Goal: Task Accomplishment & Management: Manage account settings

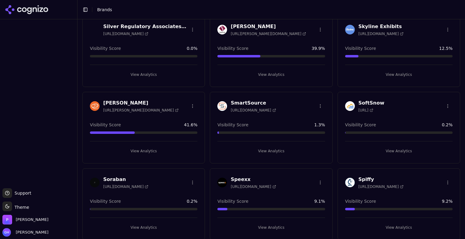
scroll to position [1874, 0]
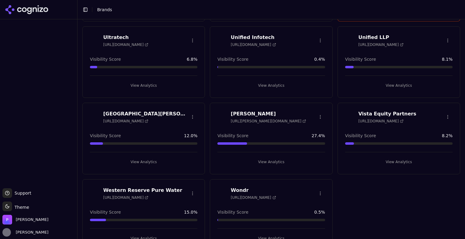
scroll to position [1187, 0]
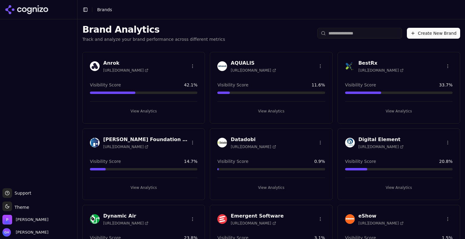
click at [293, 36] on div "Brand Analytics Track and analyze your brand performance across different metri…" at bounding box center [270, 33] width 387 height 28
click at [268, 44] on div "Brand Analytics Track and analyze your brand performance across different metri…" at bounding box center [270, 33] width 387 height 28
click at [267, 36] on div "Brand Analytics Track and analyze your brand performance across different metri…" at bounding box center [270, 33] width 387 height 28
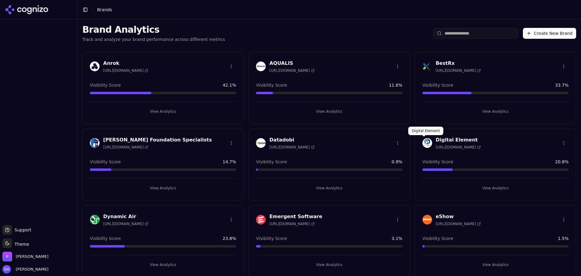
drag, startPoint x: 48, startPoint y: 169, endPoint x: 341, endPoint y: 175, distance: 292.4
click at [48, 169] on div at bounding box center [38, 122] width 77 height 201
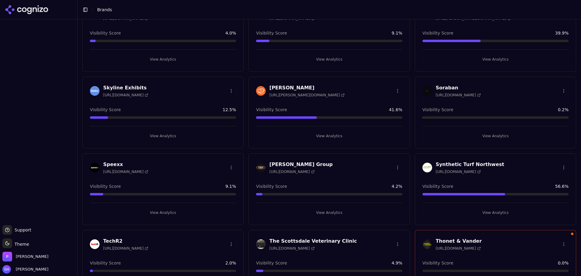
scroll to position [877, 0]
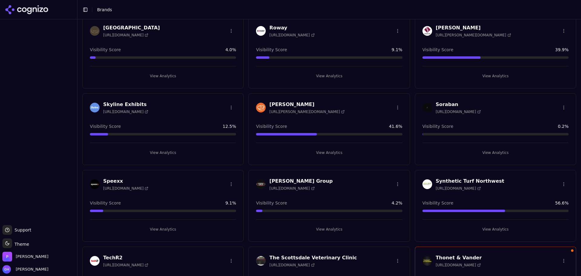
click at [392, 104] on html "Support Support Toggle theme Theme Perrill Grace Hallen Toggle Sidebar Brands B…" at bounding box center [290, 138] width 581 height 276
click at [383, 131] on div "Delete Brand" at bounding box center [380, 130] width 36 height 10
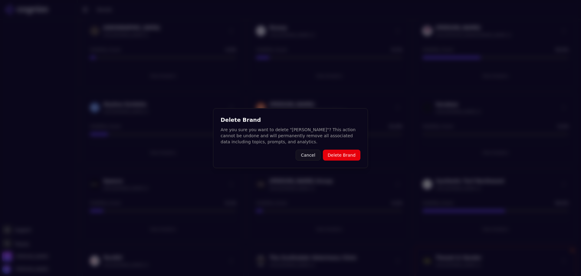
click at [353, 156] on button "Delete Brand" at bounding box center [342, 154] width 38 height 11
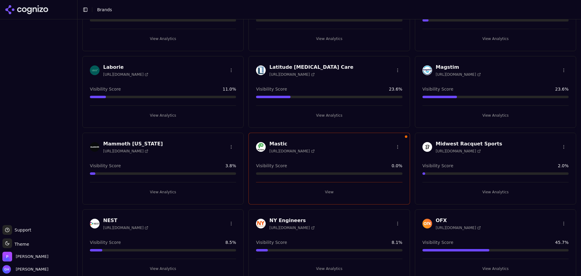
scroll to position [290, 0]
